Goal: Information Seeking & Learning: Understand process/instructions

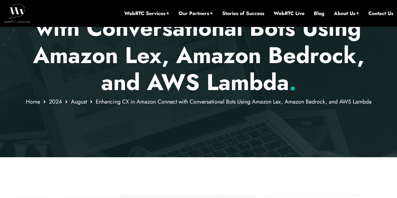
scroll to position [141, 0]
drag, startPoint x: 220, startPoint y: 196, endPoint x: 179, endPoint y: 135, distance: 73.7
click at [179, 135] on div at bounding box center [198, 27] width 397 height 260
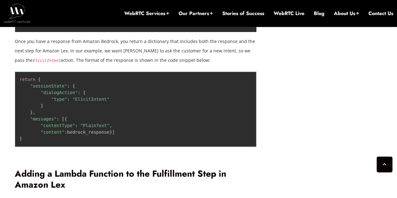
scroll to position [1427, 0]
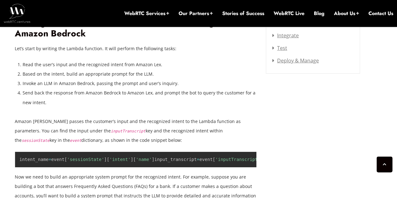
scroll to position [913, 0]
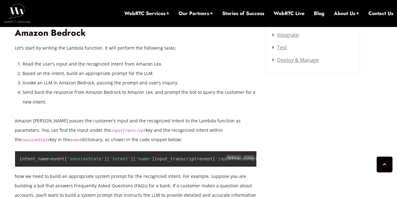
click at [84, 156] on span "'sessionState'" at bounding box center [85, 158] width 37 height 5
click at [117, 156] on span "'intent'" at bounding box center [120, 158] width 21 height 5
click at [136, 156] on span "'name'" at bounding box center [144, 158] width 16 height 5
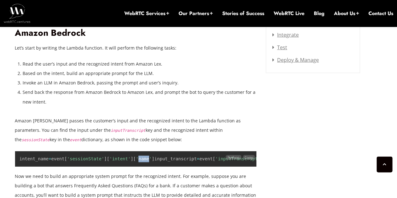
click at [136, 156] on span "'name'" at bounding box center [144, 158] width 16 height 5
click at [215, 156] on span "'inputTranscript'" at bounding box center [237, 158] width 45 height 5
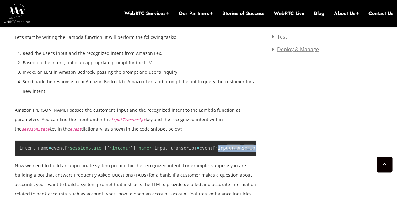
scroll to position [926, 0]
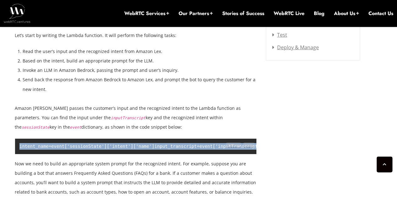
drag, startPoint x: 124, startPoint y: 135, endPoint x: 20, endPoint y: 123, distance: 105.3
click at [20, 138] on pre "intent_name = event [ 'sessionState' ] [ 'intent' ] [ 'name' ] input_transcript…" at bounding box center [136, 146] width 242 height 16
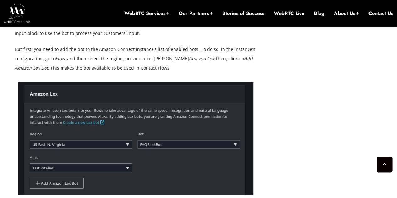
scroll to position [1952, 0]
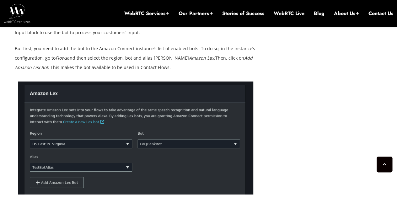
drag, startPoint x: 73, startPoint y: 115, endPoint x: 14, endPoint y: 109, distance: 59.3
click at [82, 14] on h2 "Configure the ‘Get Customer Input’ Block to Use a Lex Bot" at bounding box center [136, 8] width 242 height 11
drag, startPoint x: 71, startPoint y: 112, endPoint x: 165, endPoint y: 114, distance: 93.3
click at [165, 14] on h2 "Configure the ‘Get Customer Input’ Block to Use a Lex Bot" at bounding box center [136, 8] width 242 height 11
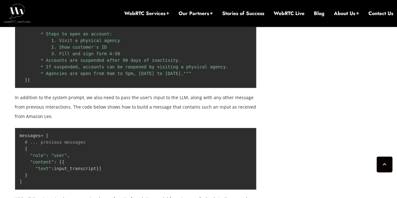
scroll to position [1171, 0]
click at [74, 162] on code "messages = [ # ... previous messages { "role" : "user" , "content" : [ { "text"…" at bounding box center [60, 158] width 82 height 51
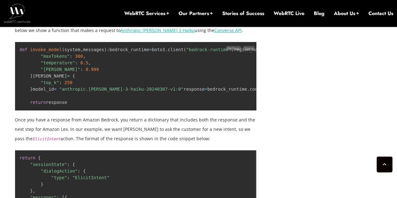
scroll to position [1351, 0]
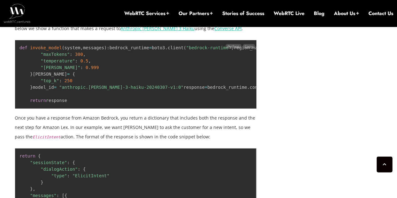
click at [70, 103] on code "def invoke_model ( system , messages ) : bedrock_runtime = boto3 . client ( "be…" at bounding box center [298, 74] width 559 height 58
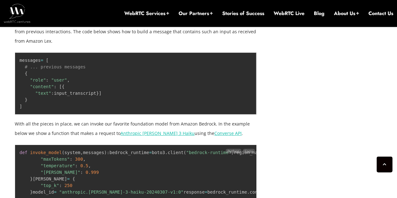
scroll to position [1246, 0]
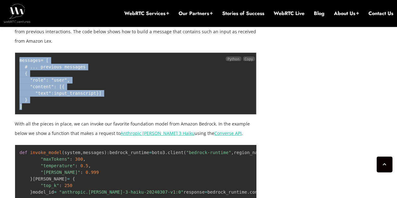
drag, startPoint x: 23, startPoint y: 111, endPoint x: 16, endPoint y: 52, distance: 59.1
click at [16, 52] on pre "messages = [ # ... previous messages { "role" : "user" , "content" : [ { "text"…" at bounding box center [136, 83] width 242 height 62
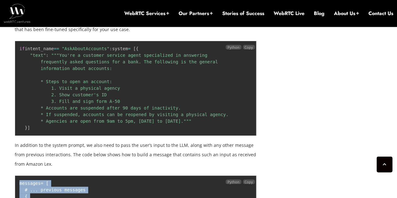
scroll to position [1123, 0]
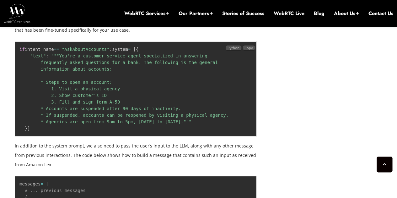
click at [33, 47] on code "if intent_name == "AskAboutAccounts" : system = [ { "text" : """You're a custom…" at bounding box center [130, 89] width 222 height 84
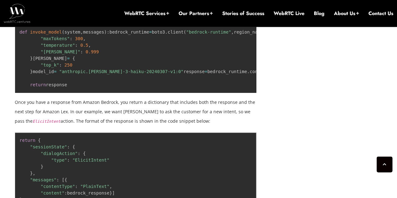
scroll to position [1369, 0]
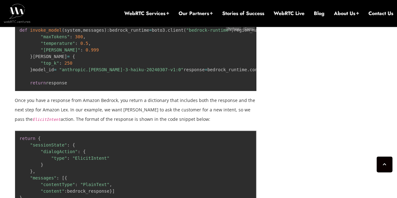
click at [118, 85] on code "def invoke_model ( system , messages ) : bedrock_runtime = boto3 . client ( "be…" at bounding box center [298, 57] width 559 height 58
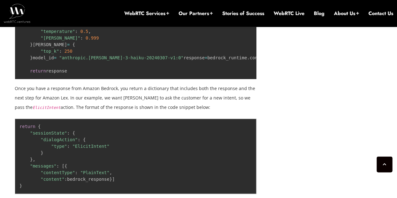
scroll to position [1364, 0]
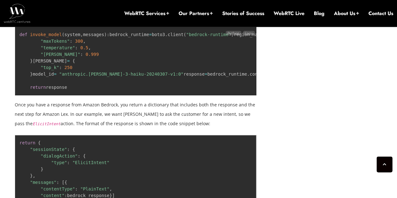
click at [62, 90] on code "def invoke_model ( system , messages ) : bedrock_runtime = boto3 . client ( "be…" at bounding box center [298, 61] width 559 height 58
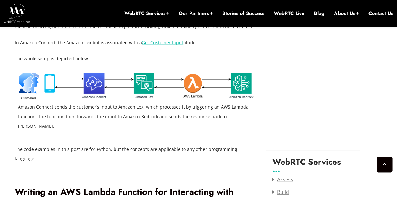
scroll to position [719, 0]
